Goal: Task Accomplishment & Management: Manage account settings

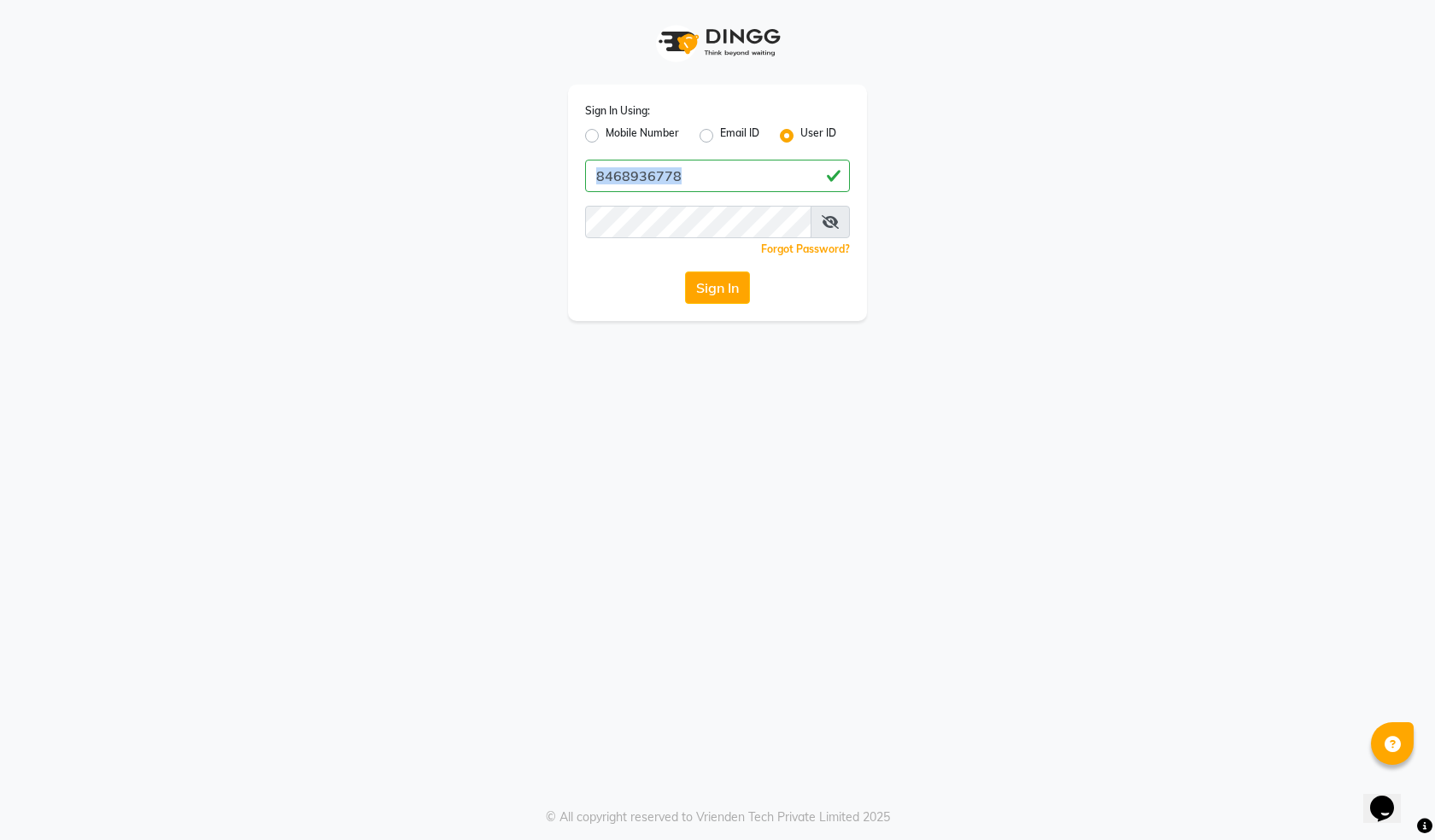
drag, startPoint x: 672, startPoint y: 185, endPoint x: 618, endPoint y: 201, distance: 56.3
click at [618, 201] on div "Sign In Using: Mobile Number Email ID User ID 8468936778 Remember me Forgot Pas…" at bounding box center [717, 203] width 299 height 236
click at [733, 292] on button "Sign In" at bounding box center [717, 288] width 65 height 33
click at [630, 174] on input "8468936778" at bounding box center [718, 176] width 265 height 33
drag, startPoint x: 724, startPoint y: 182, endPoint x: 307, endPoint y: 242, distance: 421.3
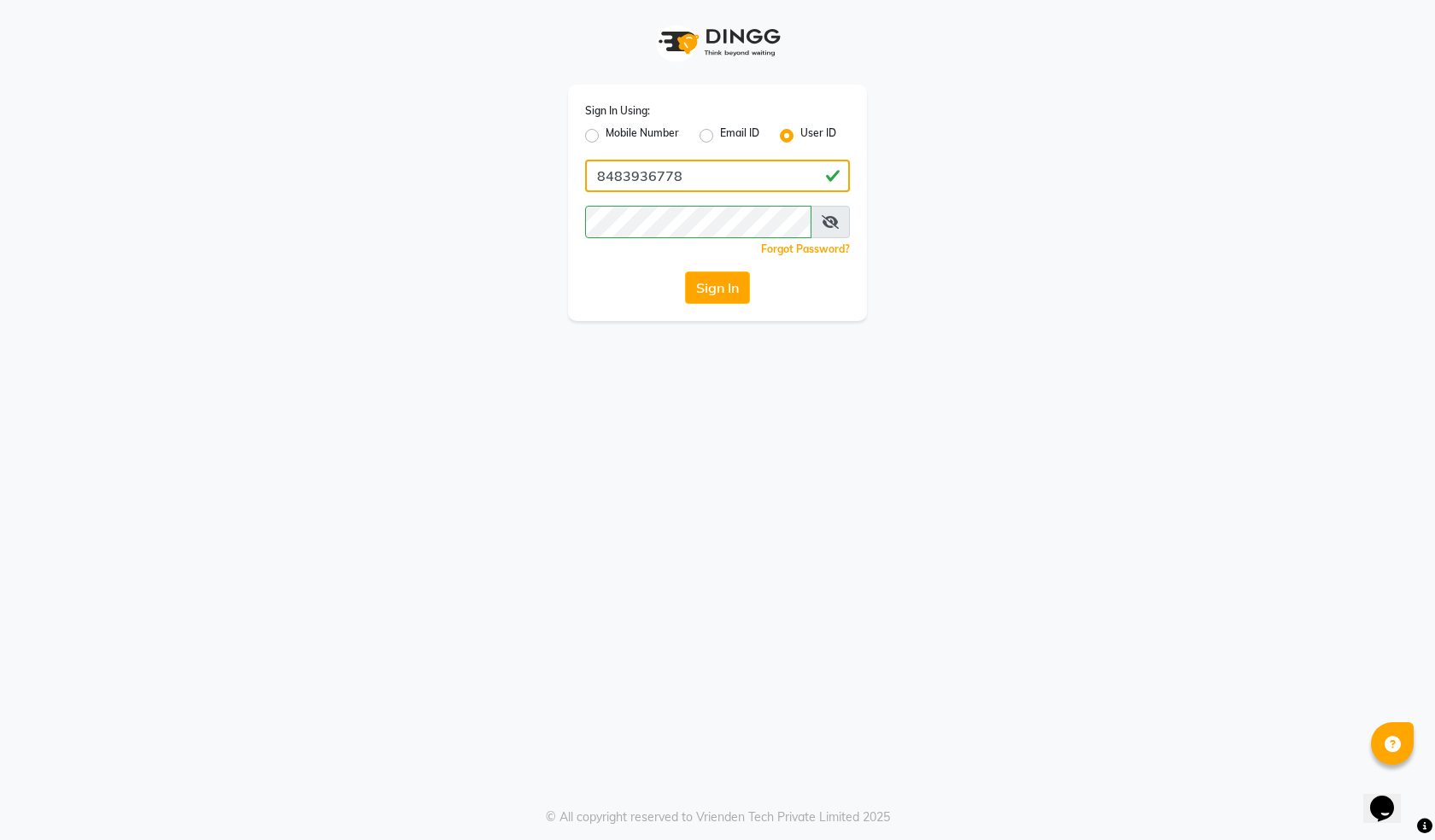
click at [307, 242] on div "Sign In Using: Mobile Number Email ID User ID 8483936778 Remember me Forgot Pas…" at bounding box center [718, 161] width 974 height 321
type input "8483936778"
click at [93, 366] on div "Sign In Using: Mobile Number Email ID User ID 8483936778 Remember me Forgot Pas…" at bounding box center [717, 420] width 1435 height 840
click at [703, 292] on button "Sign In" at bounding box center [717, 288] width 65 height 33
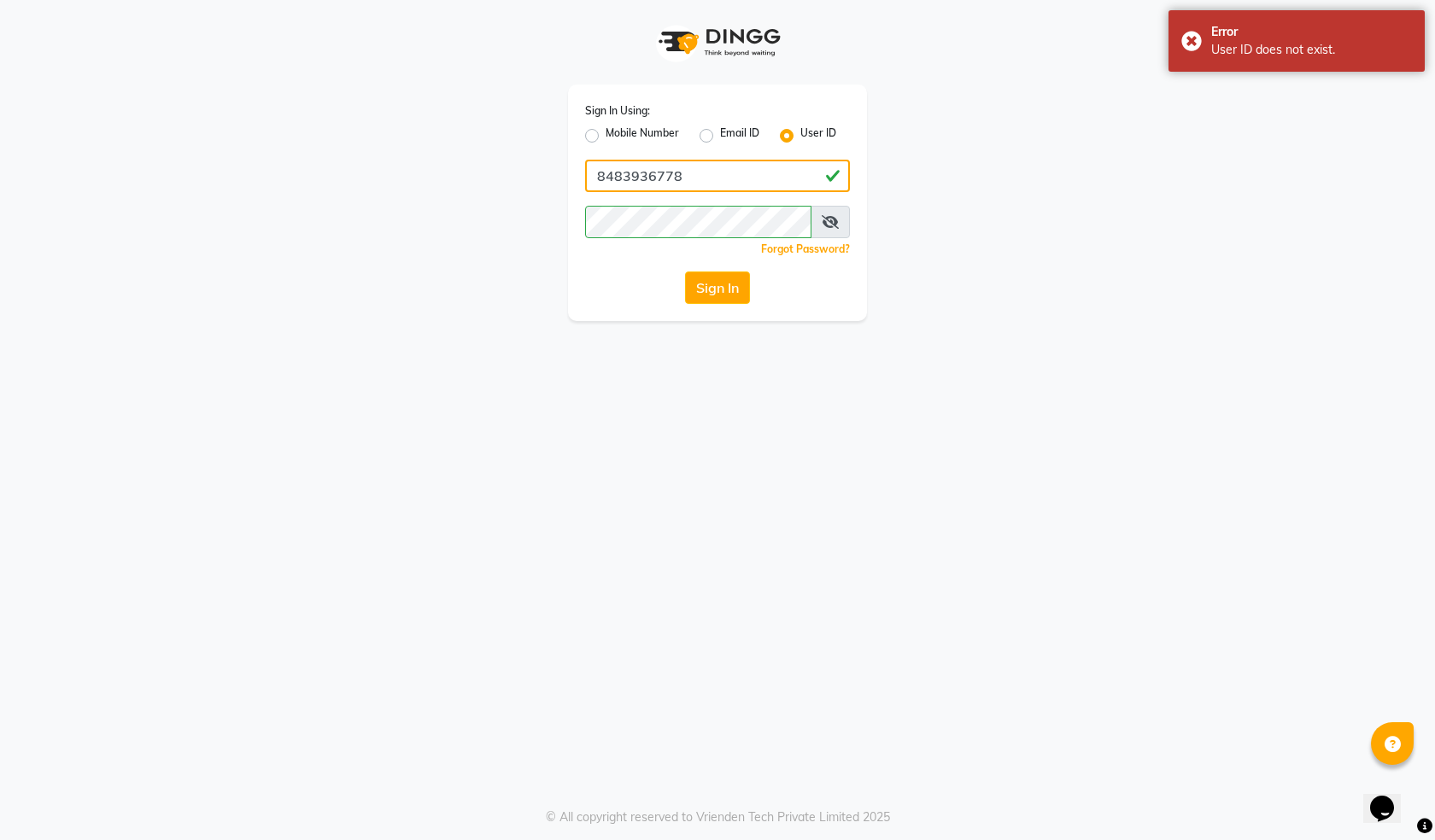
drag, startPoint x: 679, startPoint y: 173, endPoint x: 222, endPoint y: 286, distance: 470.8
click at [222, 286] on app-login "Sign In Using: Mobile Number Email ID User ID 8483936778 Remember me Forgot Pas…" at bounding box center [717, 161] width 1435 height 321
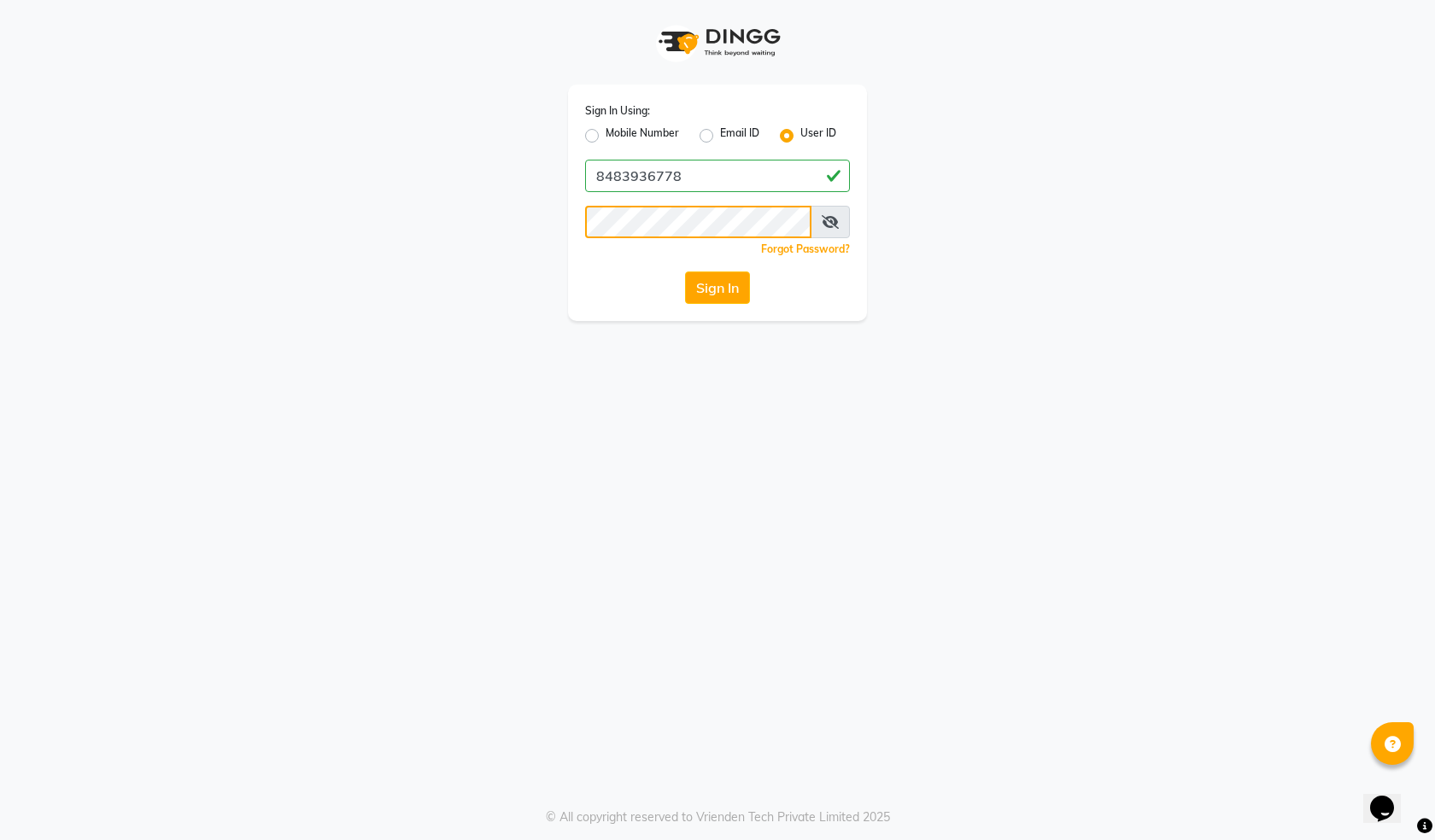
click at [0, 361] on div "Sign In Using: Mobile Number Email ID User ID 8483936778 Remember me Forgot Pas…" at bounding box center [717, 420] width 1435 height 840
click at [741, 296] on button "Sign In" at bounding box center [717, 288] width 65 height 33
click at [606, 135] on label "Mobile Number" at bounding box center [642, 135] width 73 height 20
click at [606, 135] on input "Mobile Number" at bounding box center [611, 131] width 11 height 11
radio input "true"
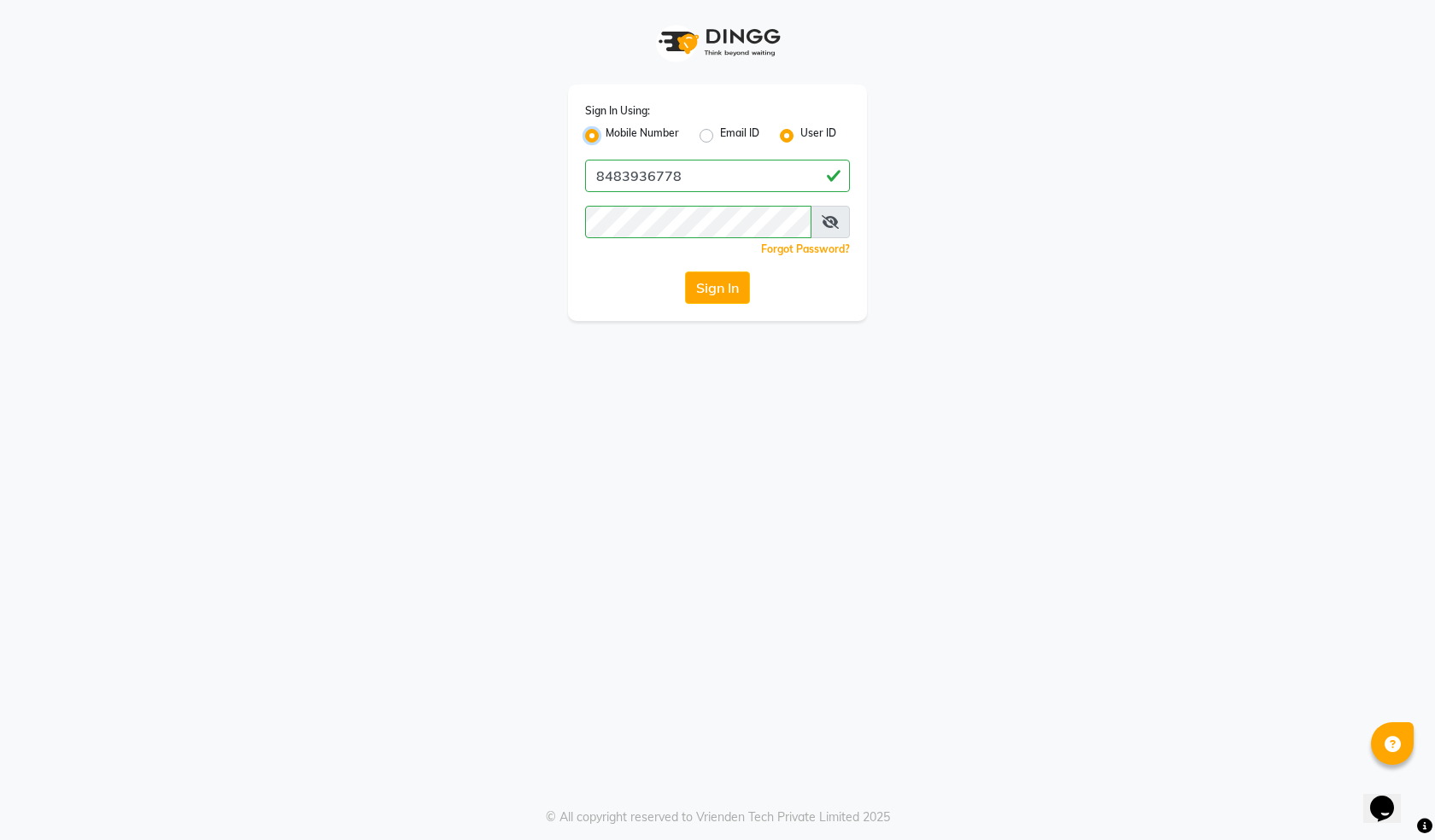
radio input "false"
click at [709, 287] on button "Sign In" at bounding box center [717, 288] width 65 height 33
click at [691, 173] on input "Username" at bounding box center [745, 176] width 207 height 33
drag, startPoint x: 746, startPoint y: 175, endPoint x: 0, endPoint y: 383, distance: 774.5
click at [0, 383] on div "Sign In Using: Mobile Number Email ID User ID Country Code × [PHONE_NUMBER] Rem…" at bounding box center [717, 420] width 1435 height 840
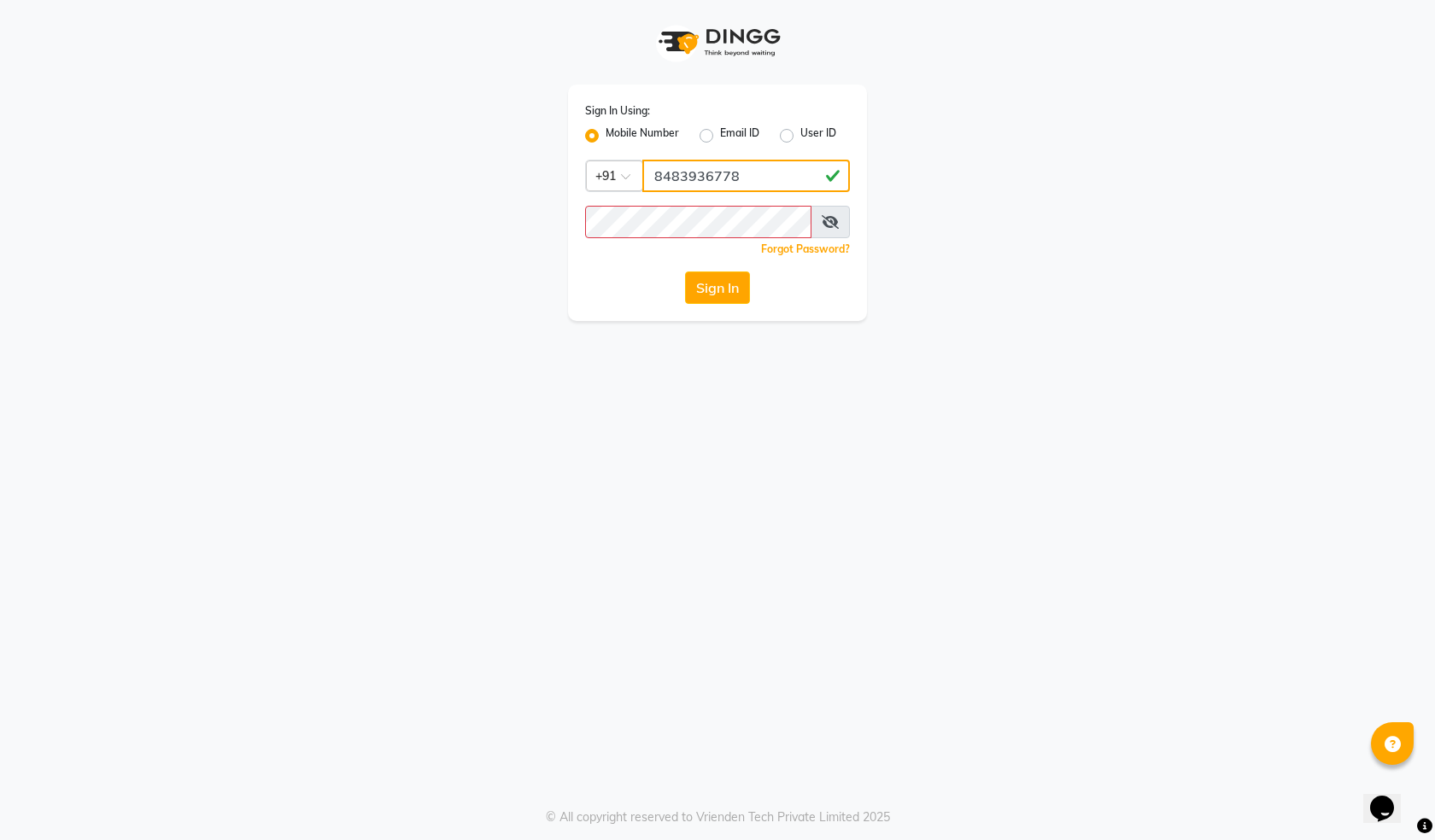
type input "8483936778"
click at [1009, 331] on div "Sign In Using: Mobile Number Email ID User ID Country Code × [PHONE_NUMBER] Rem…" at bounding box center [717, 420] width 1435 height 840
click at [715, 284] on button "Sign In" at bounding box center [717, 288] width 65 height 33
